Goal: Task Accomplishment & Management: Manage account settings

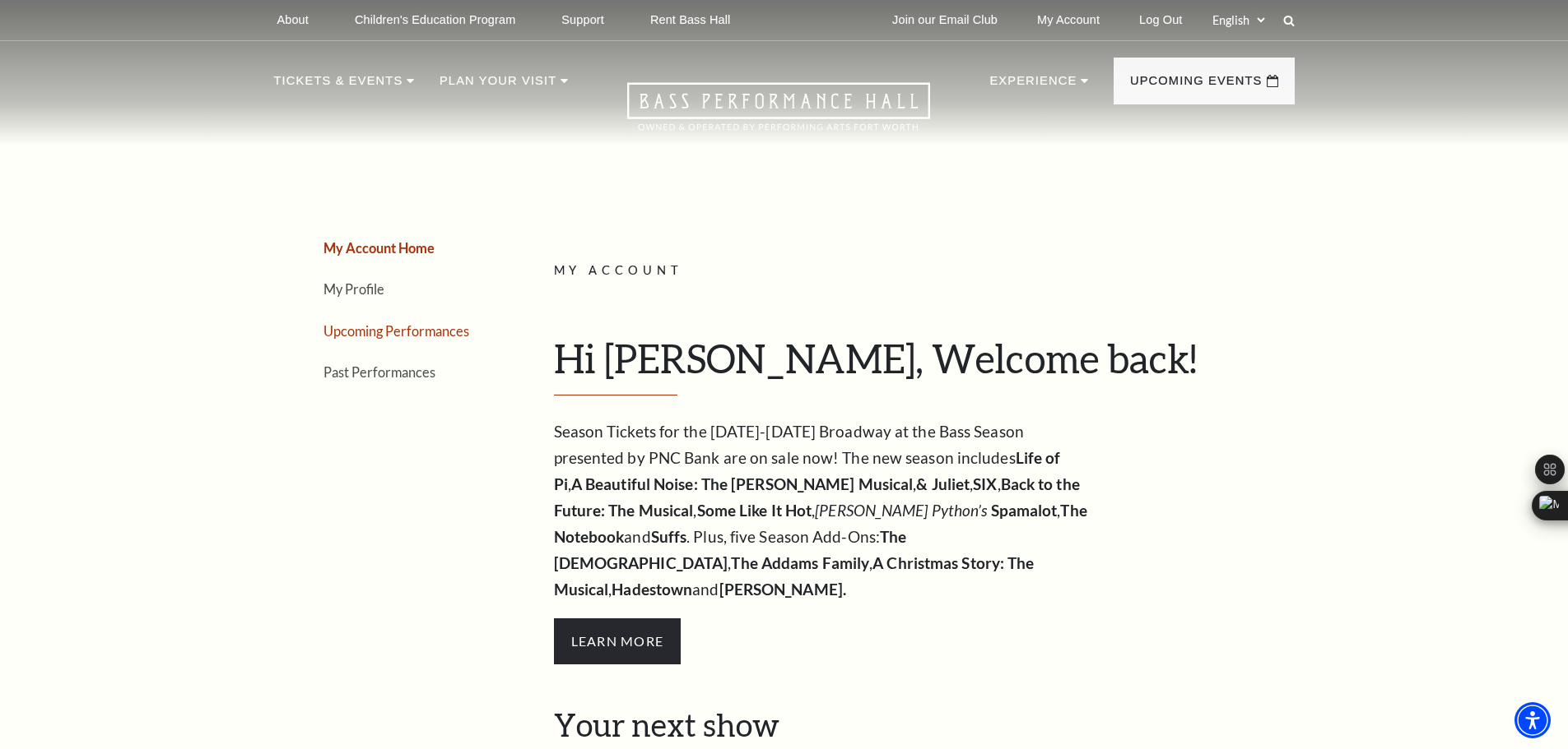
click at [376, 333] on link "Upcoming Performances" at bounding box center [396, 330] width 145 height 16
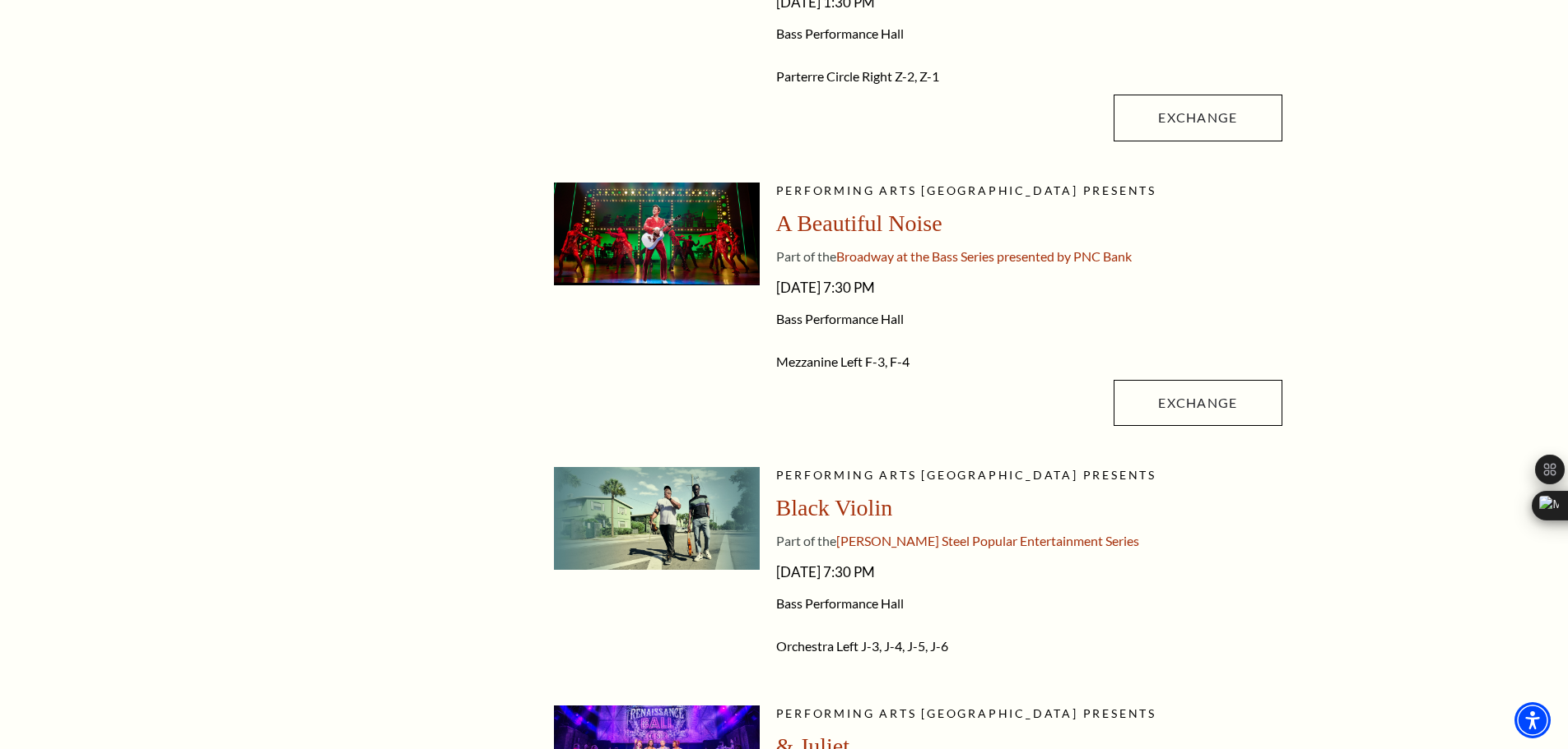
scroll to position [573, 0]
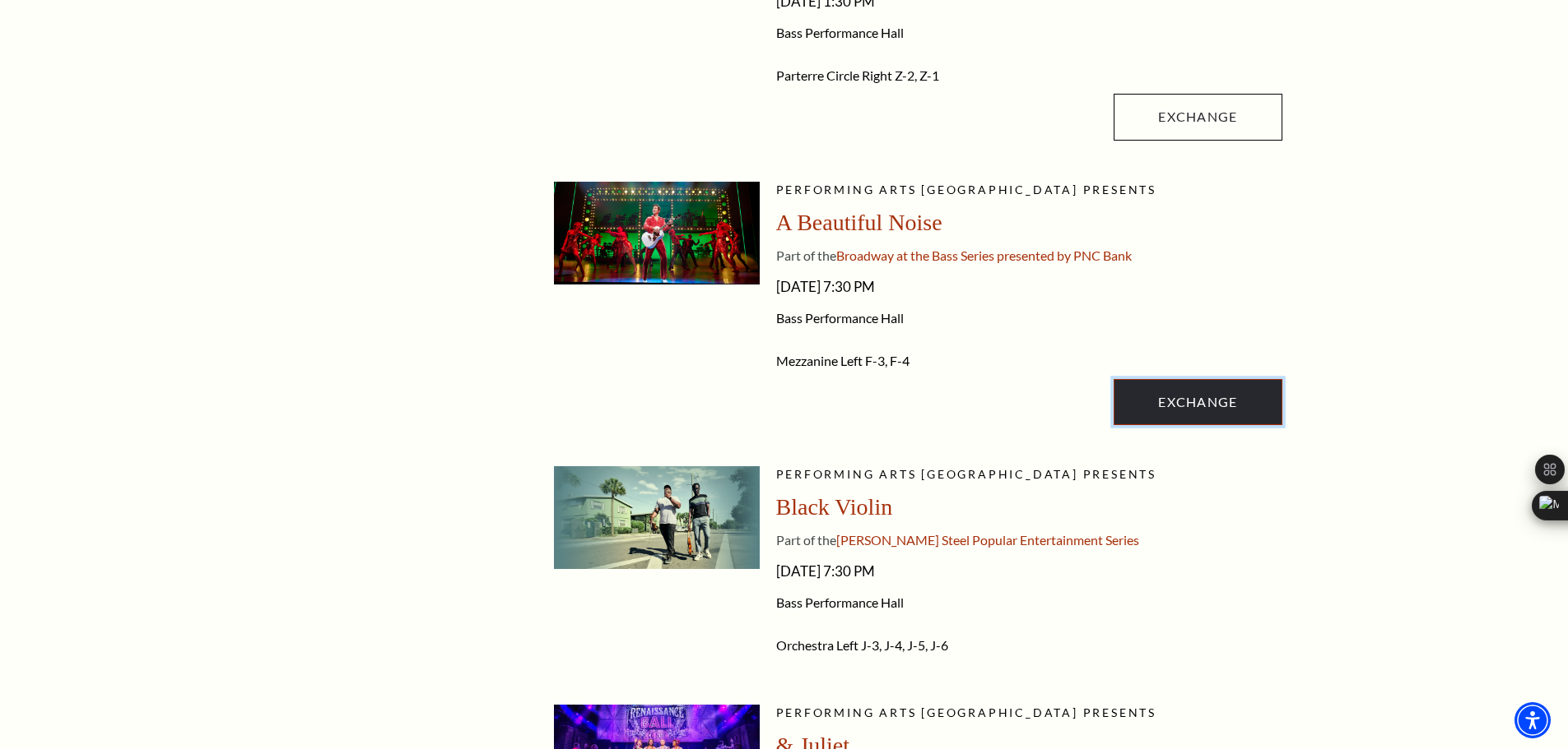
click at [1181, 421] on link "Exchange" at bounding box center [1197, 402] width 168 height 46
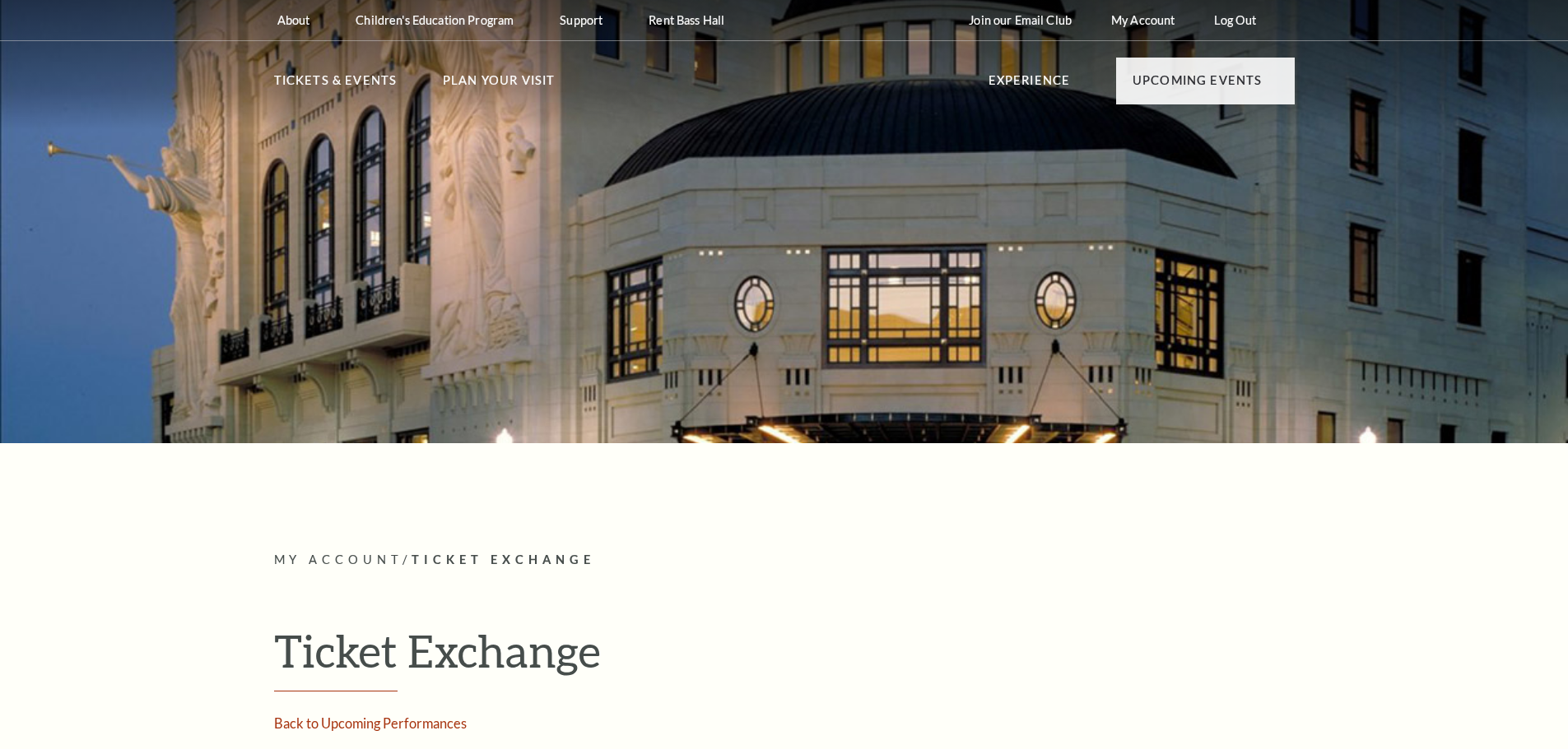
radio input "true"
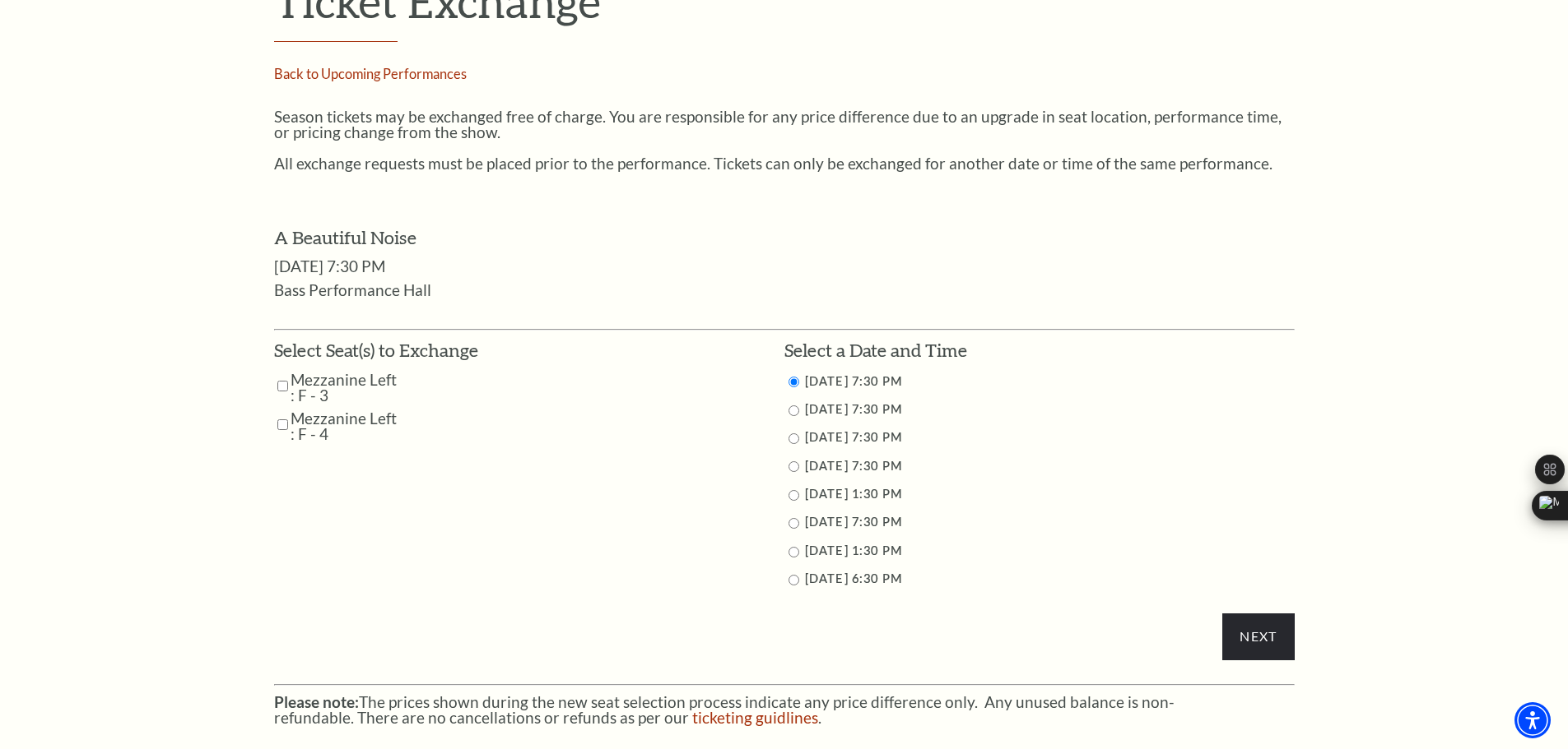
scroll to position [651, 0]
click at [829, 551] on label "11/2/2025 1:30 PM" at bounding box center [853, 549] width 97 height 14
click at [791, 555] on input "11/2/2025 1:30 PM" at bounding box center [794, 551] width 11 height 11
radio input "true"
click at [285, 387] on input "Mezzanine Left : F - 3" at bounding box center [283, 385] width 11 height 29
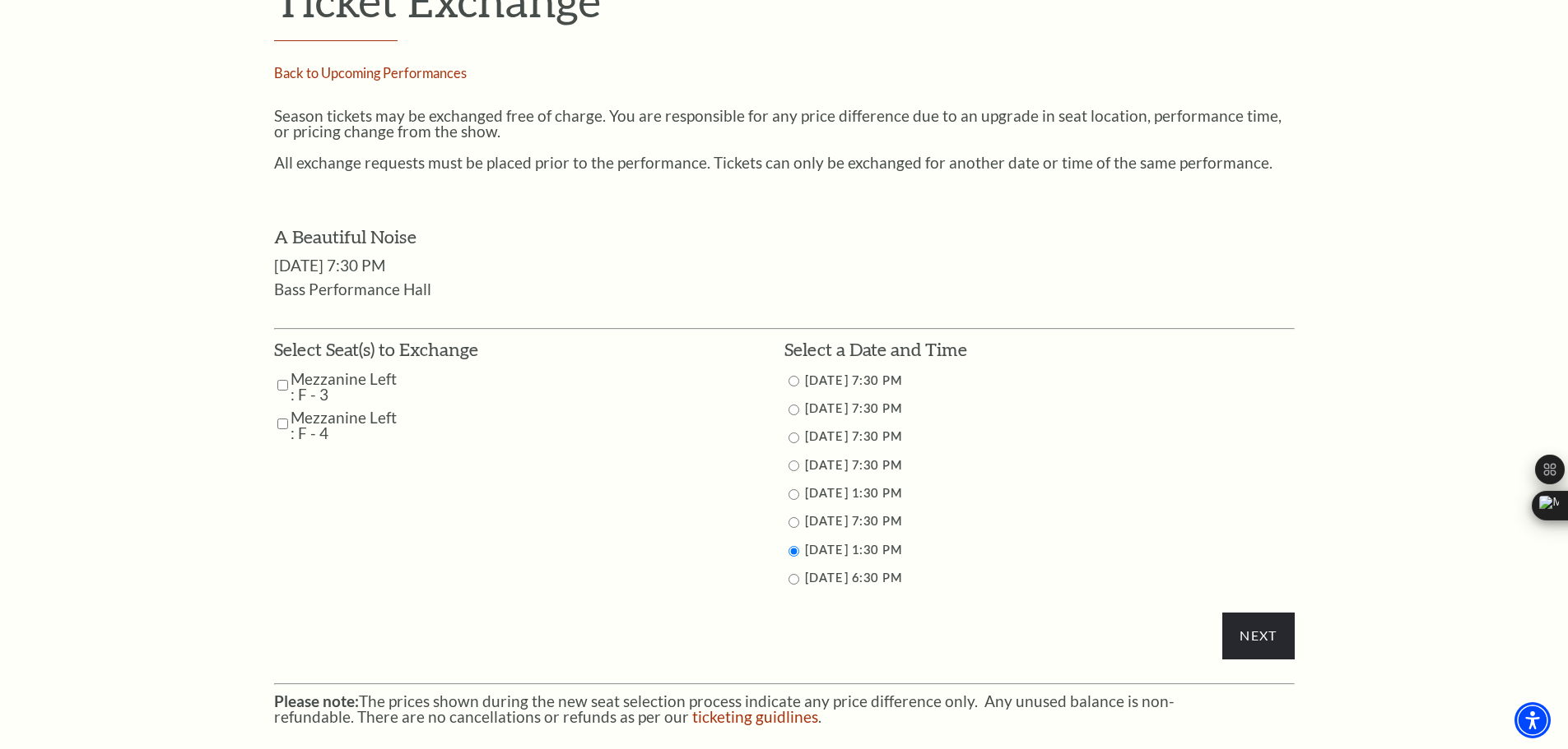
checkbox input "true"
click at [285, 423] on input "Mezzanine Left : F - 4" at bounding box center [283, 423] width 11 height 29
checkbox input "true"
click at [1266, 633] on input "Next" at bounding box center [1258, 636] width 72 height 46
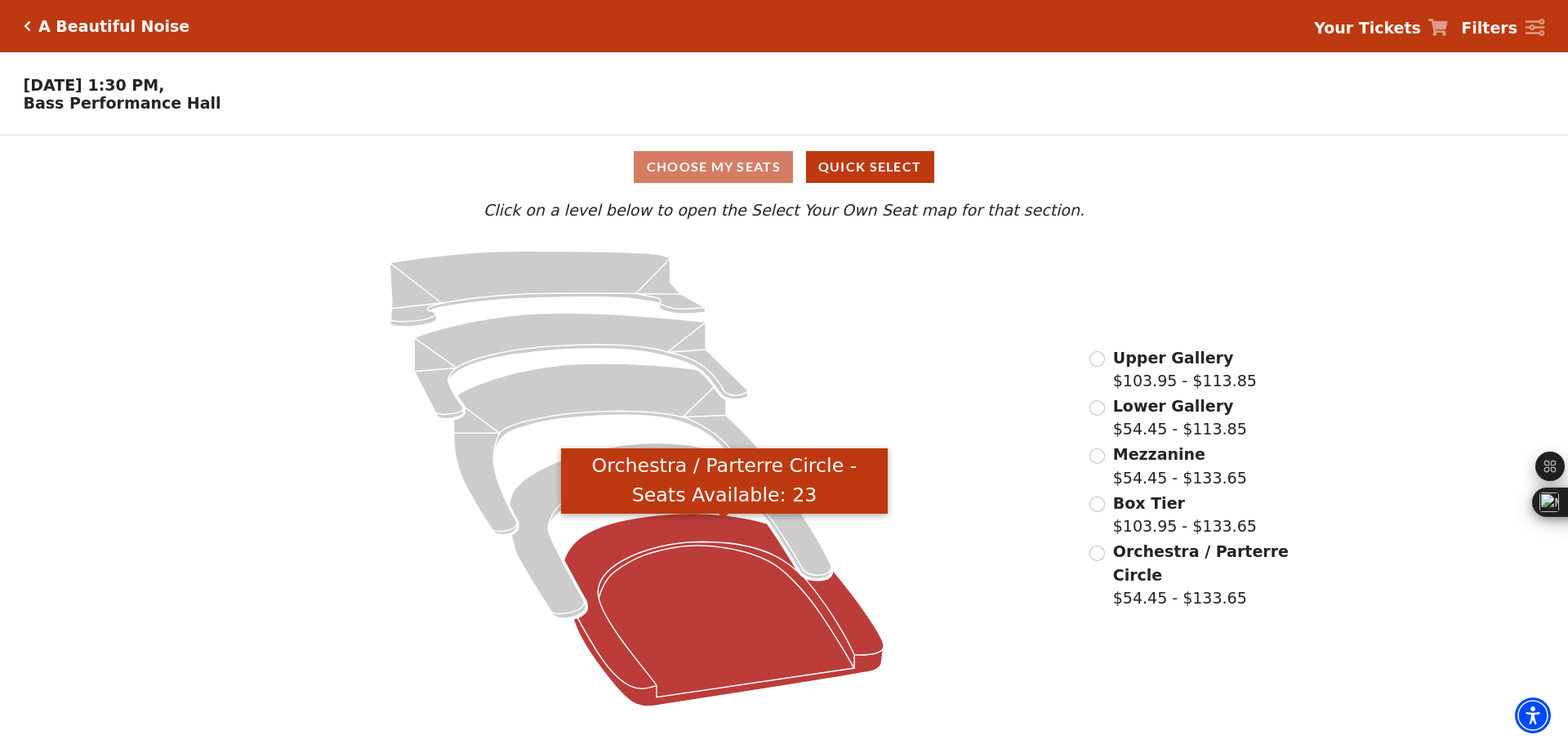
click at [736, 632] on icon "Orchestra / Parterre Circle - Seats Available: 23" at bounding box center [725, 610] width 320 height 193
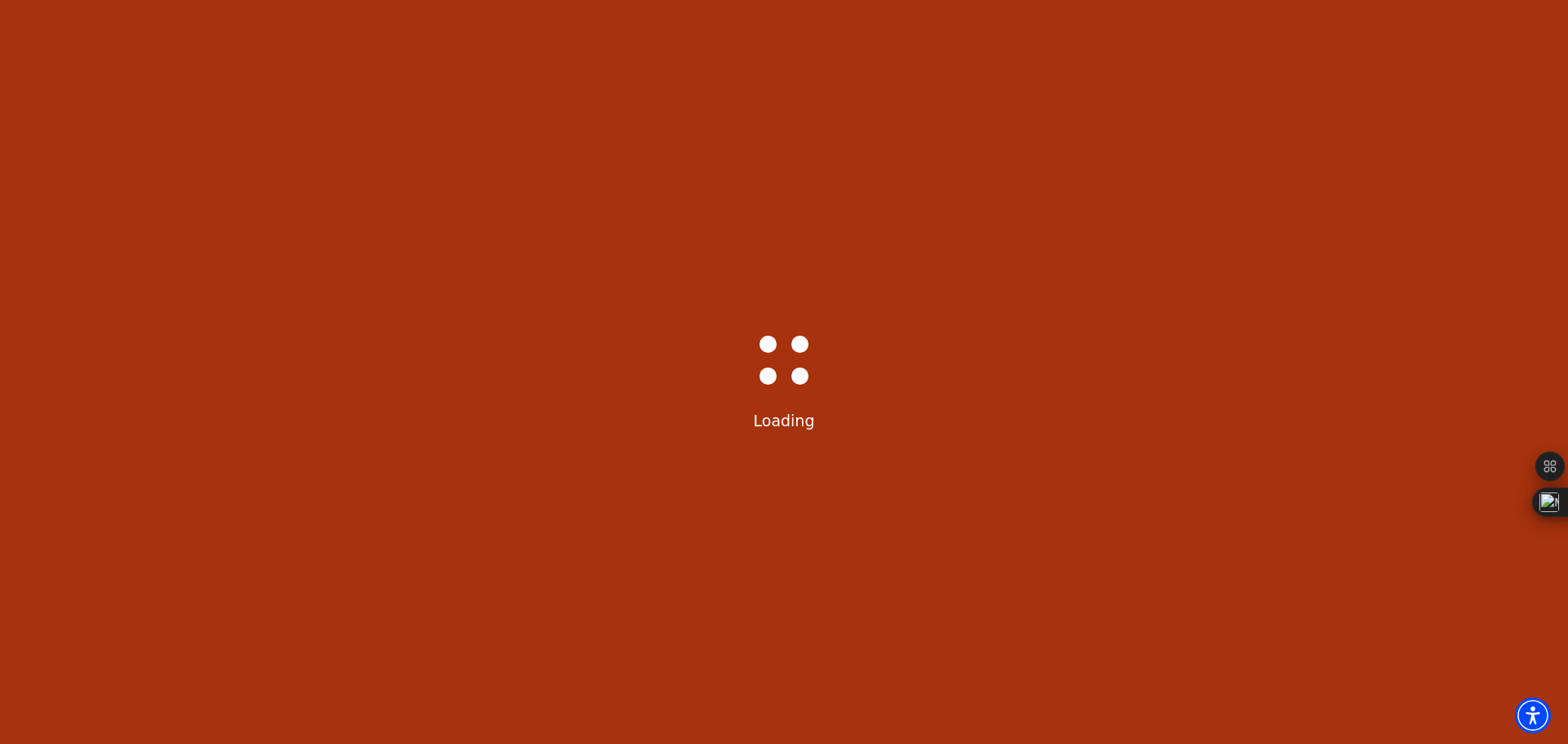
click at [736, 632] on div "Bass-Hall_Loader-Med-Gray Loading" at bounding box center [784, 372] width 1568 height 744
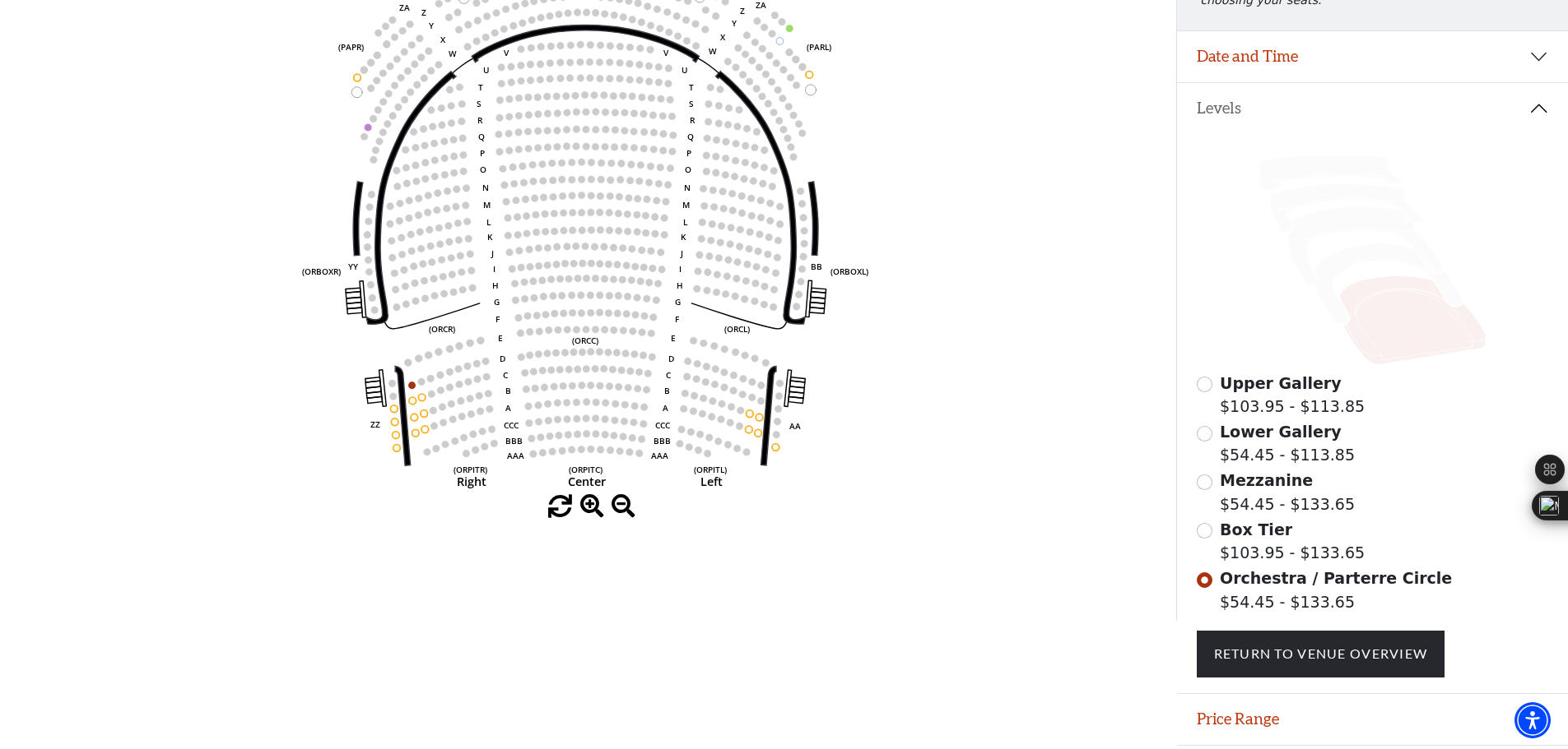
scroll to position [266, 0]
click at [1329, 229] on icon at bounding box center [1365, 246] width 155 height 79
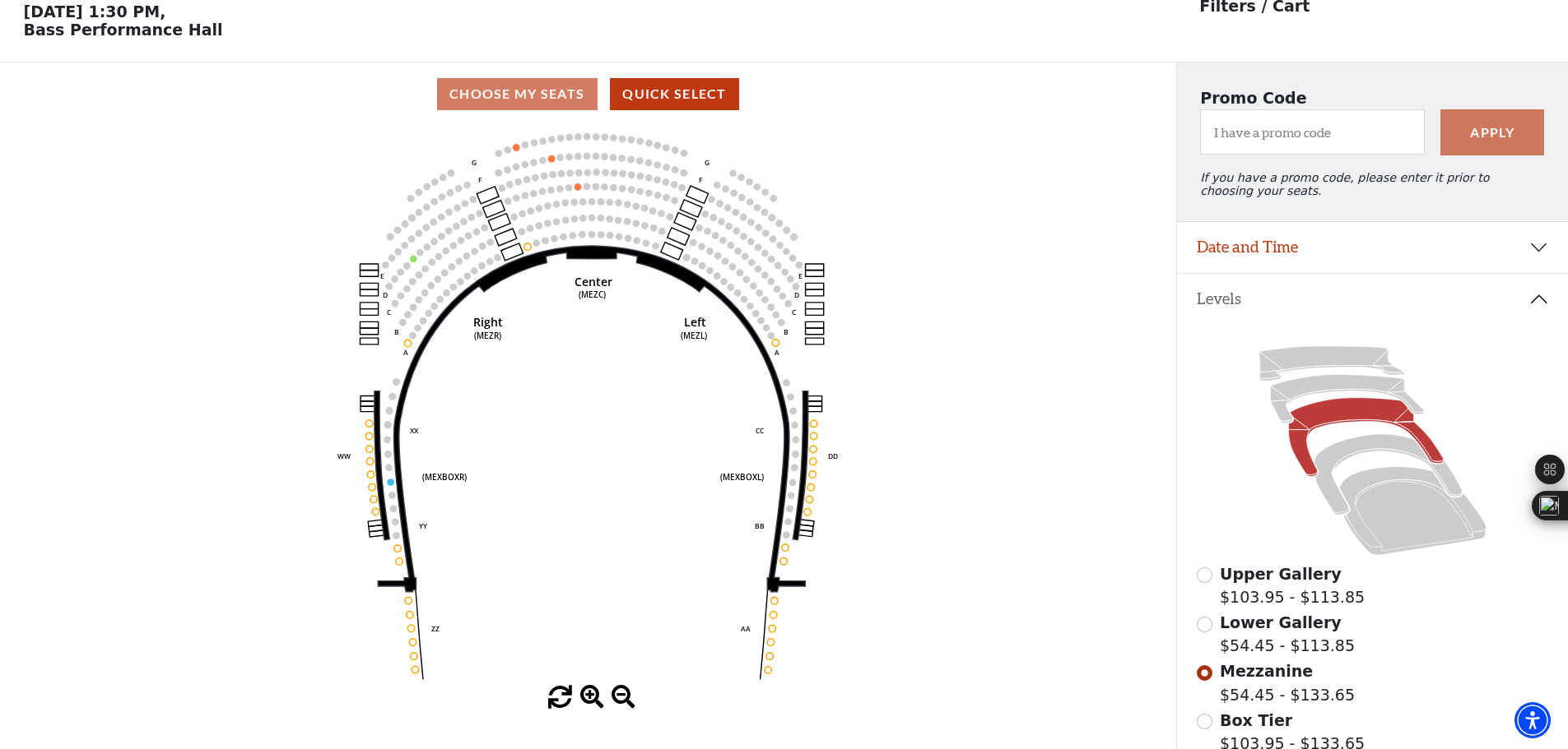
scroll to position [76, 0]
